Goal: Ask a question

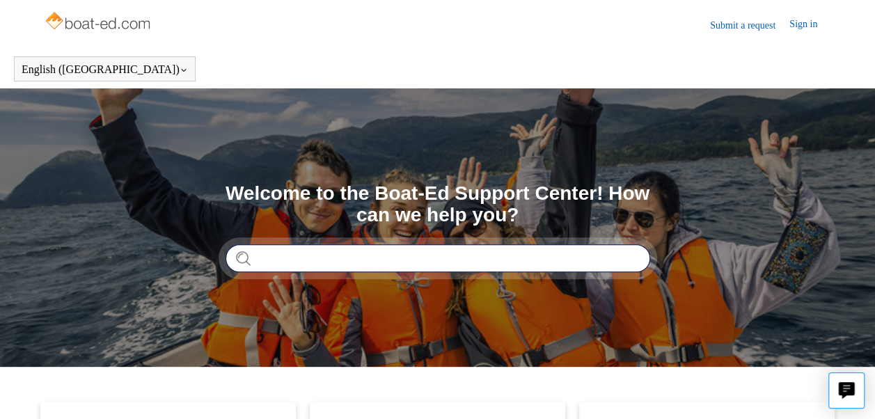
click at [316, 256] on input "Search" at bounding box center [437, 258] width 424 height 28
type input "****"
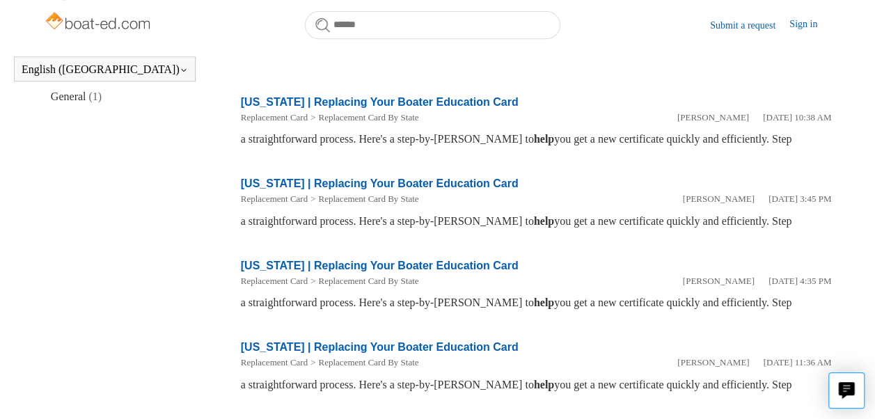
scroll to position [378, 0]
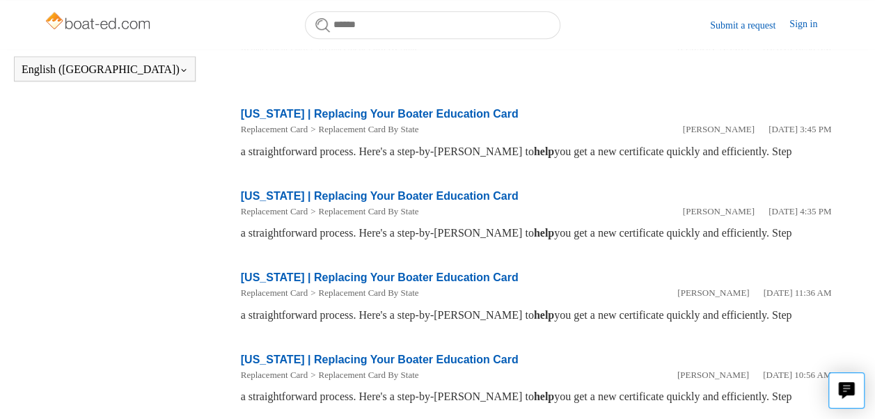
click at [266, 283] on link "[US_STATE] | Replacing Your Boater Education Card" at bounding box center [380, 277] width 278 height 12
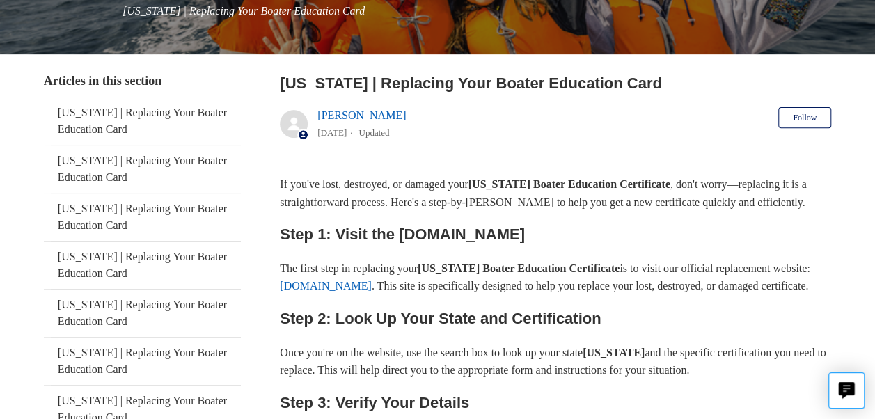
scroll to position [4, 0]
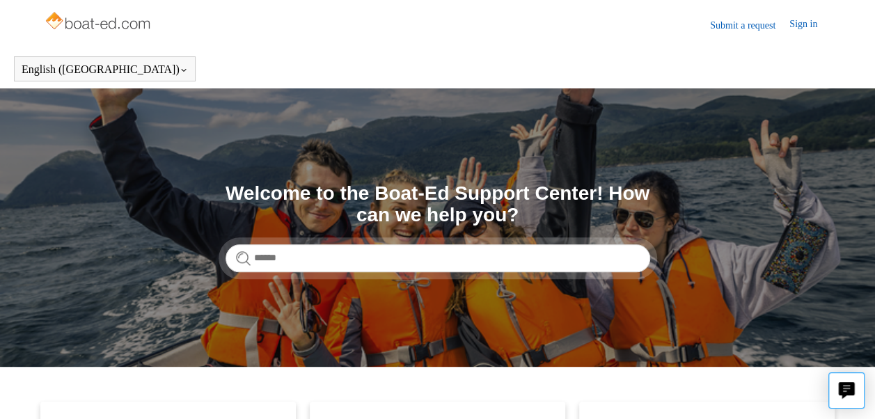
click at [756, 26] on link "Submit a request" at bounding box center [749, 25] width 79 height 15
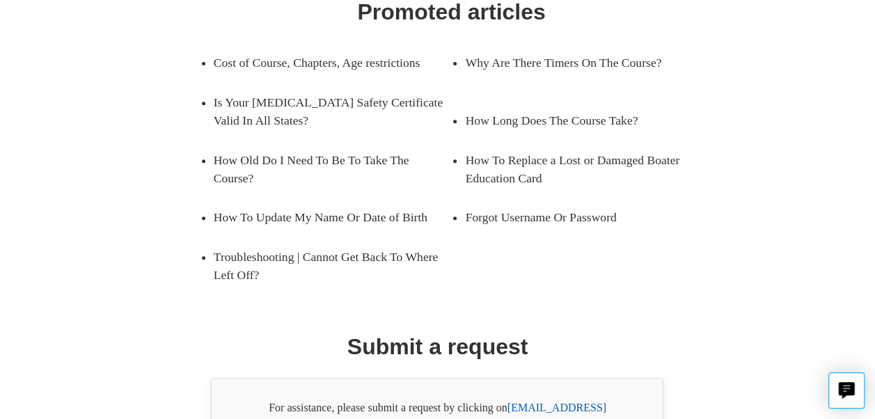
scroll to position [139, 0]
